Goal: Task Accomplishment & Management: Manage account settings

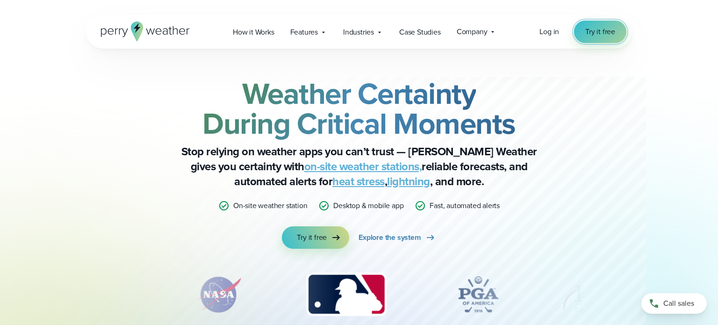
click at [594, 29] on span "Try it free" at bounding box center [600, 31] width 30 height 11
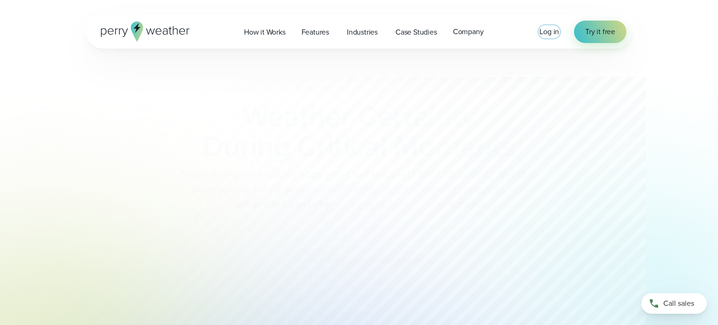
click at [550, 33] on span "Log in" at bounding box center [549, 31] width 20 height 11
